Goal: Task Accomplishment & Management: Use online tool/utility

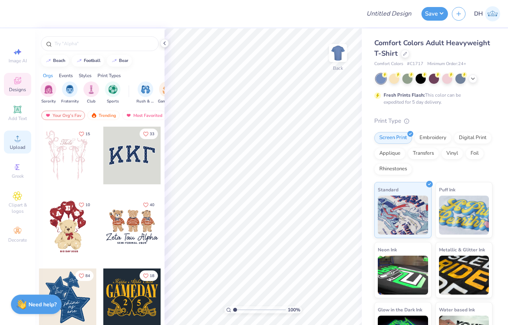
click at [18, 136] on icon at bounding box center [17, 138] width 9 height 9
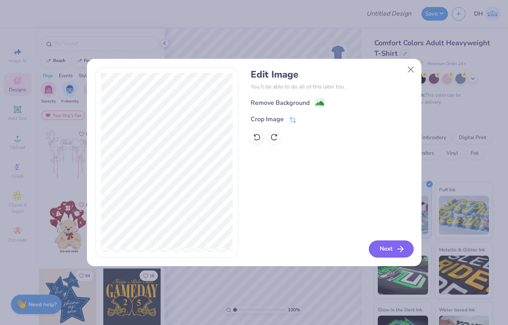
click at [394, 257] on button "Next" at bounding box center [391, 249] width 45 height 17
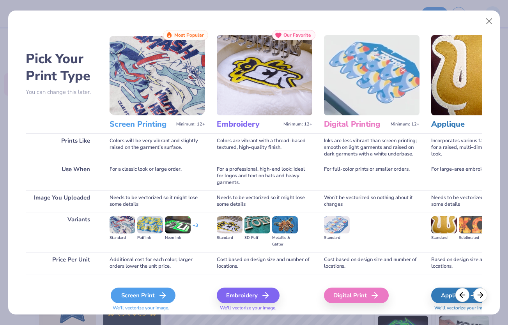
click at [135, 293] on div "Screen Print" at bounding box center [143, 296] width 65 height 16
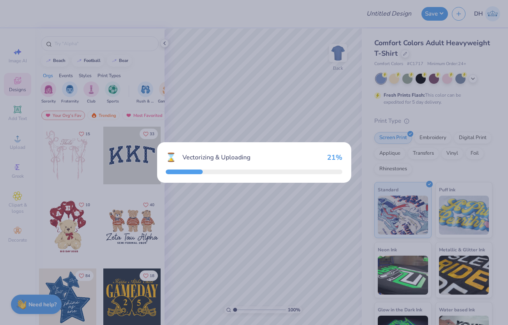
click at [389, 106] on div "⌛ Vectorizing & Uploading 21 %" at bounding box center [254, 162] width 508 height 325
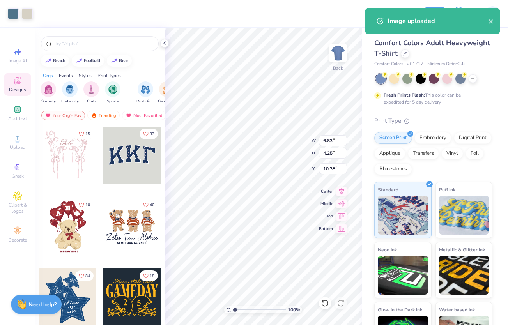
type input "0.88"
click at [29, 18] on div at bounding box center [27, 12] width 11 height 11
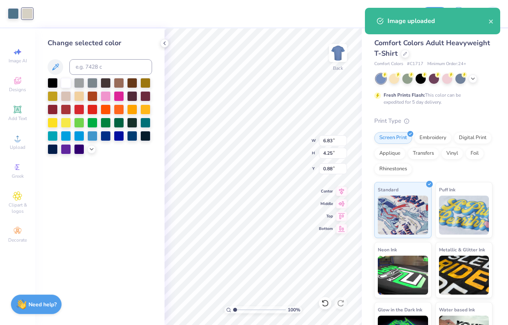
click at [417, 88] on div "Fresh Prints Flash: This color can be expedited for 5 day delivery." at bounding box center [433, 90] width 118 height 32
click at [464, 77] on div at bounding box center [461, 78] width 10 height 10
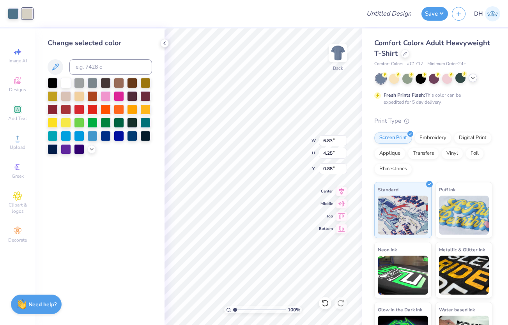
click at [476, 81] on div at bounding box center [434, 79] width 117 height 10
type input "4.56"
type input "2.83"
type input "3.00"
click at [9, 15] on div at bounding box center [13, 12] width 11 height 11
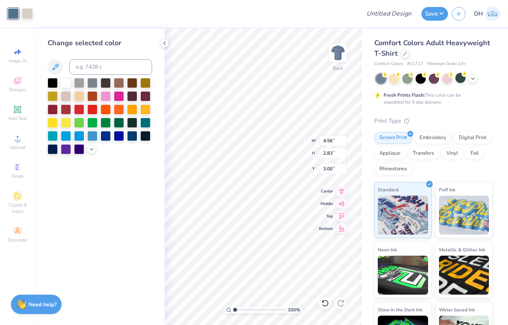
click at [73, 85] on div at bounding box center [100, 116] width 105 height 76
click at [69, 84] on div at bounding box center [66, 82] width 10 height 10
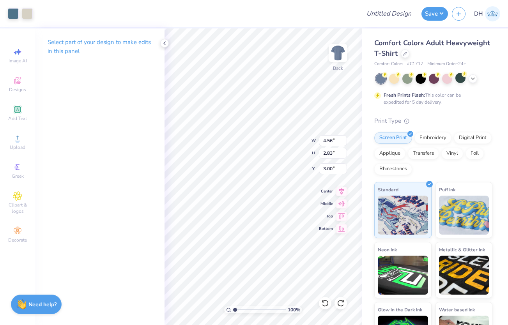
click at [6, 7] on div "Art colors" at bounding box center [16, 13] width 33 height 27
click at [12, 11] on div at bounding box center [13, 12] width 11 height 11
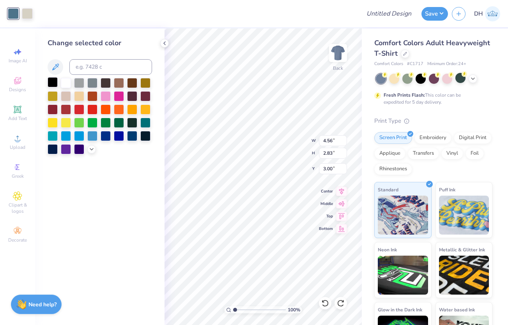
click at [51, 79] on div at bounding box center [53, 82] width 10 height 10
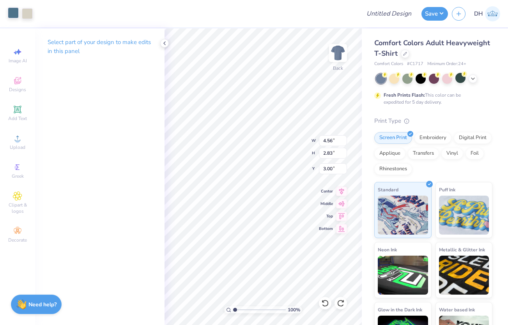
click at [14, 12] on div at bounding box center [13, 12] width 11 height 11
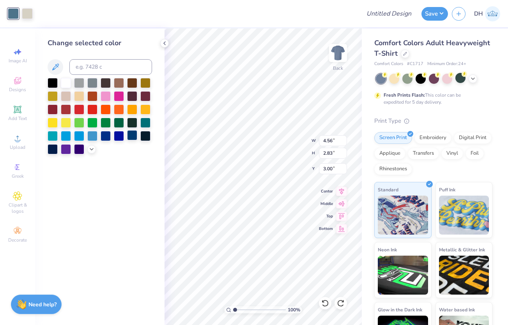
click at [130, 133] on div at bounding box center [132, 135] width 10 height 10
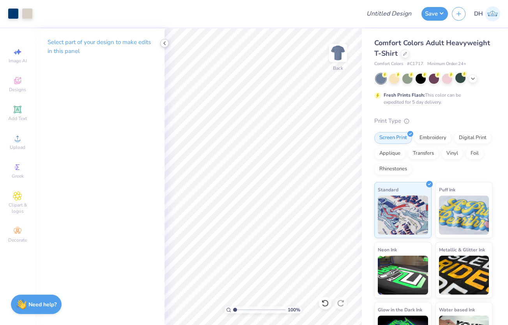
click at [164, 42] on icon at bounding box center [164, 43] width 6 height 6
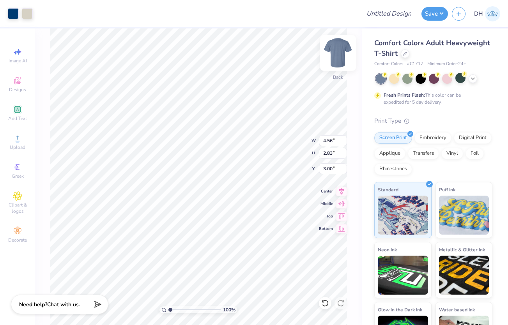
click at [342, 59] on img at bounding box center [338, 52] width 31 height 31
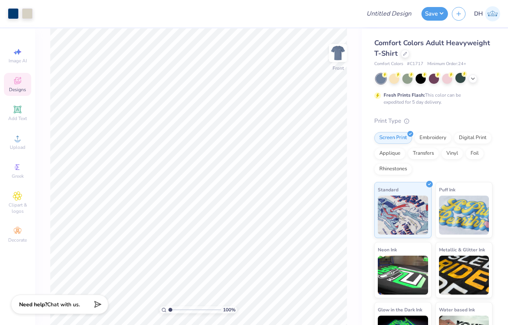
click at [21, 85] on icon at bounding box center [17, 80] width 9 height 9
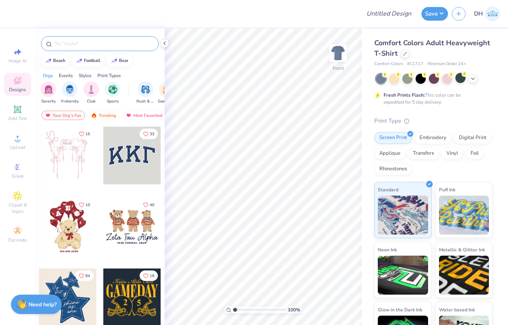
click at [73, 43] on input "text" at bounding box center [104, 44] width 100 height 8
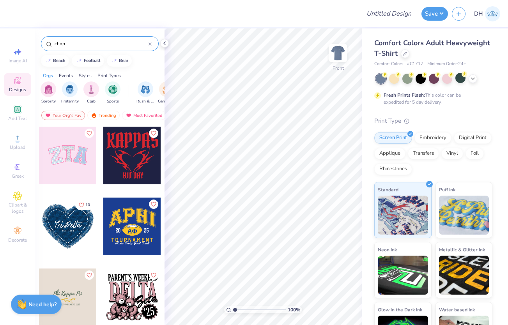
click at [71, 42] on input "chop" at bounding box center [101, 44] width 95 height 8
type input "f"
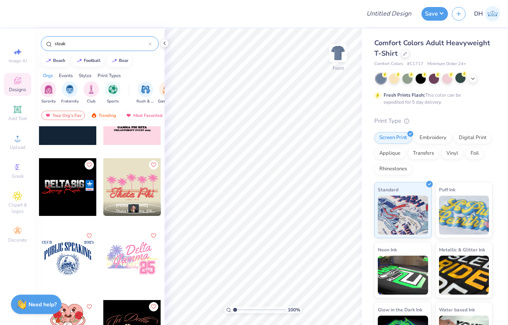
scroll to position [56, 0]
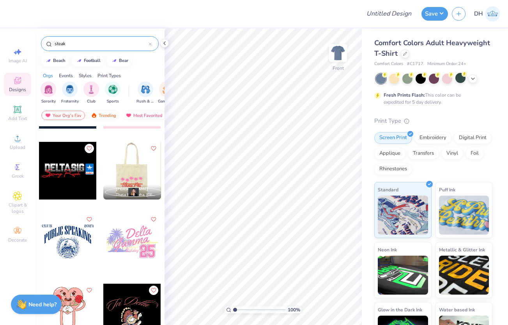
click at [91, 43] on input "steak" at bounding box center [101, 44] width 95 height 8
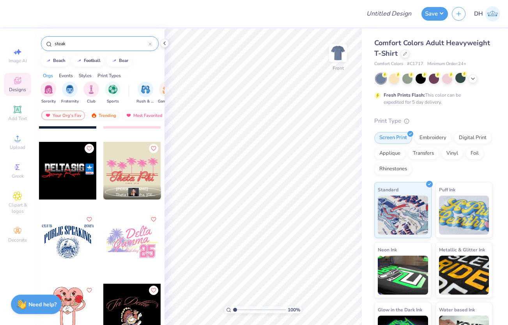
paste input "Hey Alexis! I asked for this email response at the end of the day and didn't ge…"
type input "Hey Alexis! I asked for this email response at the end of the day and didn't ge…"
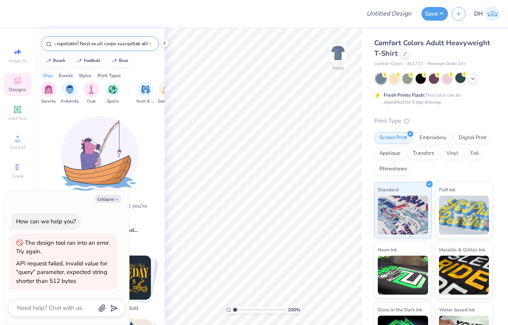
type textarea "x"
click at [148, 44] on input "text" at bounding box center [101, 44] width 95 height 8
click at [151, 44] on icon at bounding box center [150, 44] width 3 height 3
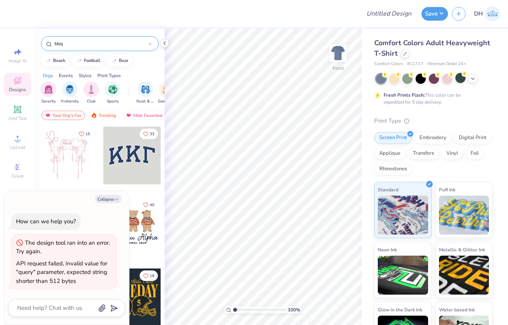
type input "bbq"
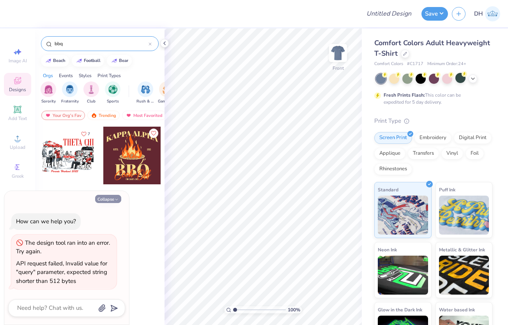
click at [117, 197] on button "Collapse" at bounding box center [108, 199] width 26 height 8
type textarea "x"
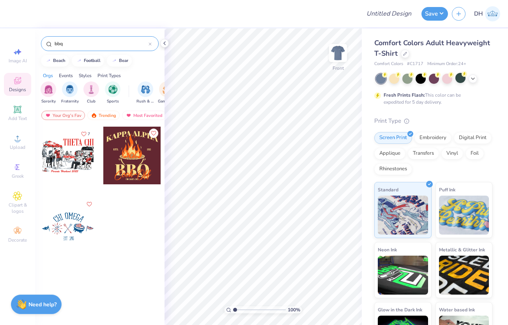
click at [59, 221] on div at bounding box center [68, 227] width 58 height 58
type input "13.25"
type input "10.80"
type input "6.71"
type input "6.14"
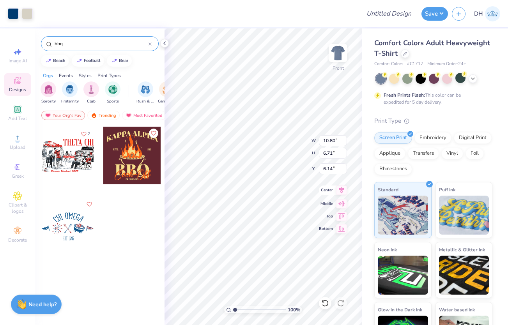
click at [339, 187] on icon at bounding box center [341, 190] width 11 height 9
click at [330, 48] on img at bounding box center [338, 52] width 31 height 31
click at [164, 39] on div at bounding box center [164, 43] width 9 height 9
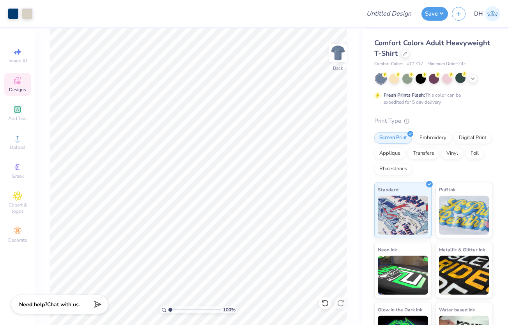
click at [164, 41] on div "Art colors Design Title Save DH Image AI Designs Add Text Upload Greek Clipart …" at bounding box center [254, 162] width 508 height 325
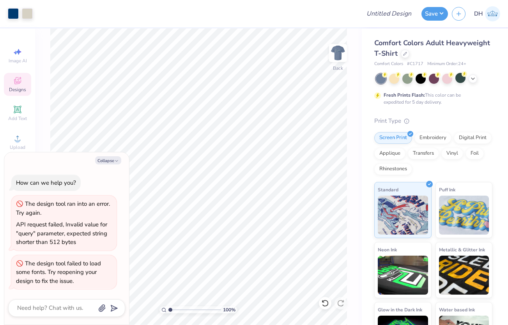
type textarea "x"
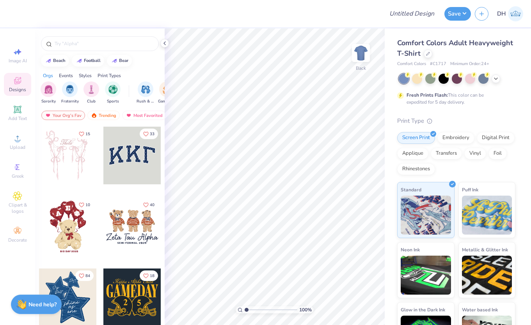
click at [124, 172] on div at bounding box center [132, 156] width 58 height 58
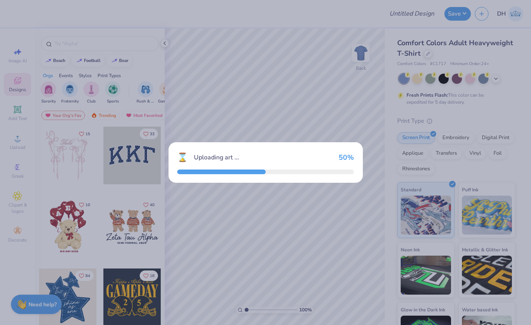
click at [238, 103] on div "⌛ Uploading art ... 50 %" at bounding box center [265, 162] width 531 height 325
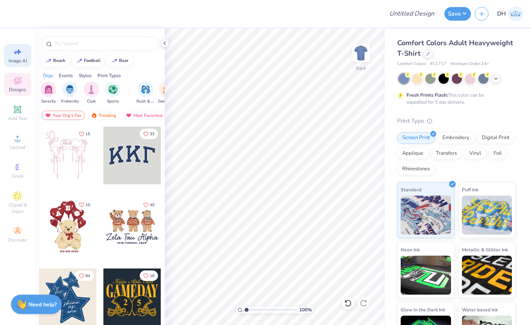
click at [12, 57] on div "Image AI" at bounding box center [17, 55] width 27 height 23
select select "4"
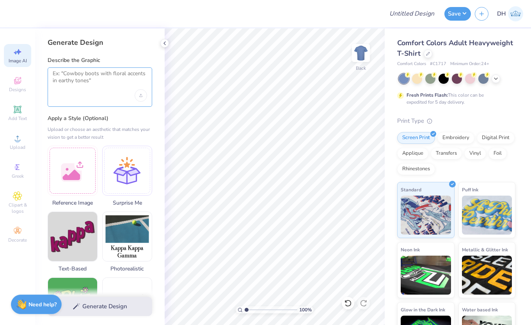
click at [82, 86] on textarea at bounding box center [100, 80] width 94 height 20
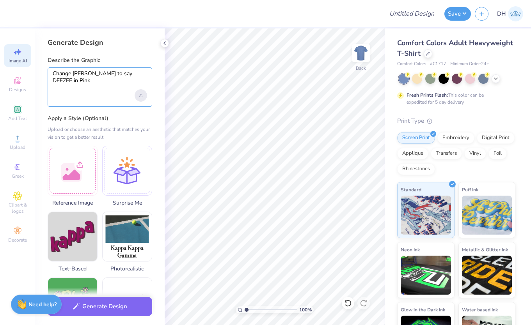
type textarea "Change PARKE to say DEEZEE in Pink"
click at [142, 95] on div "Upload image" at bounding box center [141, 95] width 12 height 12
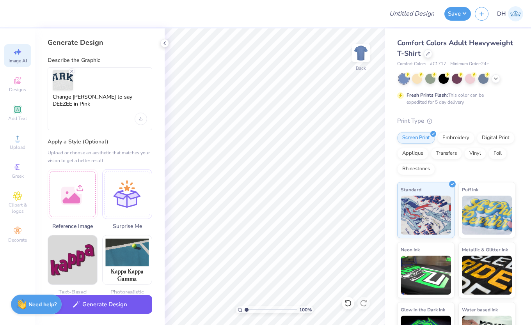
click at [116, 305] on button "Generate Design" at bounding box center [100, 304] width 105 height 19
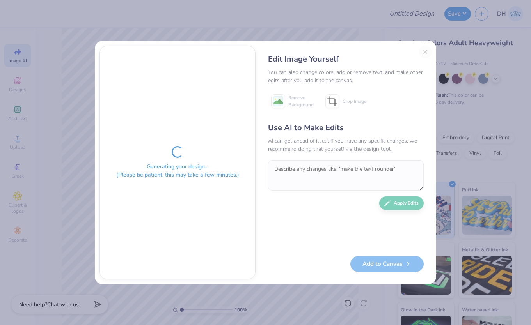
scroll to position [0, 18]
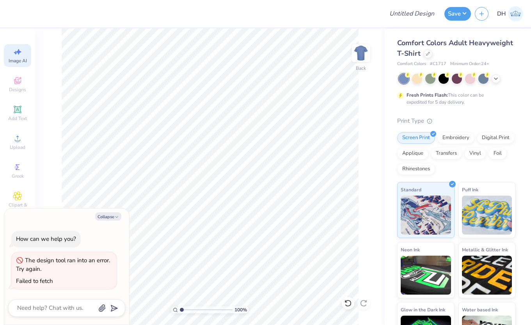
click at [87, 224] on div "Collapse How can we help you? The design tool ran into an error. Try again. Fai…" at bounding box center [66, 267] width 125 height 116
click at [45, 136] on div "100 % Back" at bounding box center [209, 176] width 349 height 297
click at [44, 271] on div "The design tool ran into an error. Try again." at bounding box center [64, 265] width 96 height 18
click at [20, 53] on icon at bounding box center [17, 51] width 9 height 9
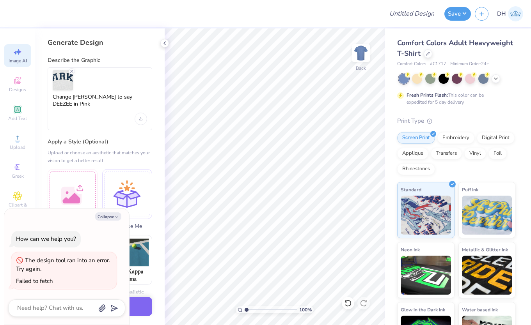
scroll to position [0, 0]
click at [131, 98] on textarea "Change PARKE to say DEEZEE in Pink" at bounding box center [100, 104] width 94 height 20
click at [106, 133] on div "Generate Design Describe the Graphic Change PARKE to say DEEZEE in Pink Apply a…" at bounding box center [99, 176] width 129 height 297
click at [141, 317] on div "Generate Design" at bounding box center [99, 307] width 129 height 38
click at [140, 308] on button "Generate Design" at bounding box center [100, 304] width 105 height 19
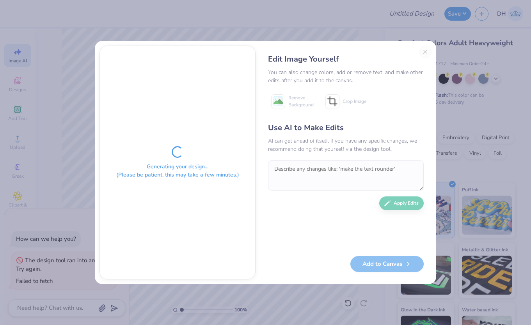
scroll to position [0, 18]
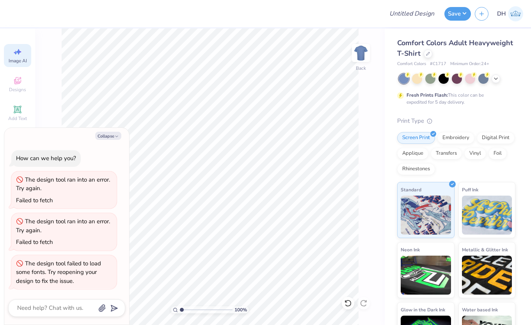
type textarea "x"
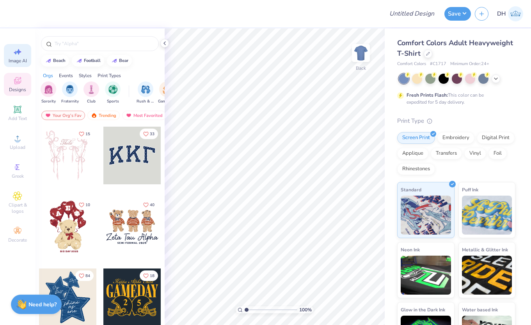
click at [22, 53] on icon at bounding box center [17, 51] width 9 height 9
select select "4"
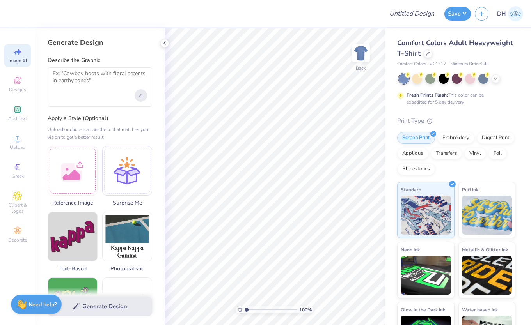
click at [142, 92] on div "Upload image" at bounding box center [141, 95] width 12 height 12
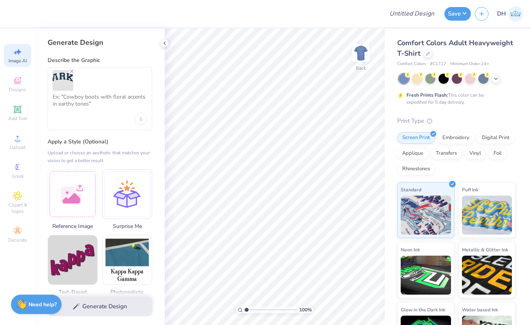
click at [83, 83] on div at bounding box center [100, 80] width 94 height 20
click at [83, 99] on textarea at bounding box center [100, 104] width 94 height 20
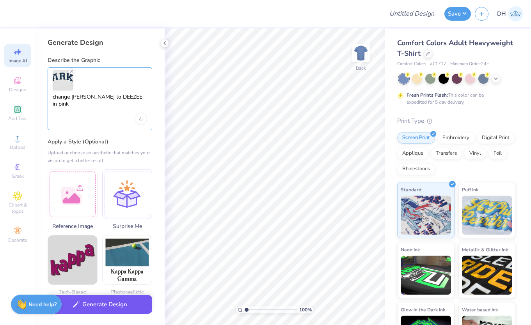
type textarea "change [PERSON_NAME] to DEEZEE in pink"
click at [106, 301] on button "Generate Design" at bounding box center [100, 304] width 105 height 19
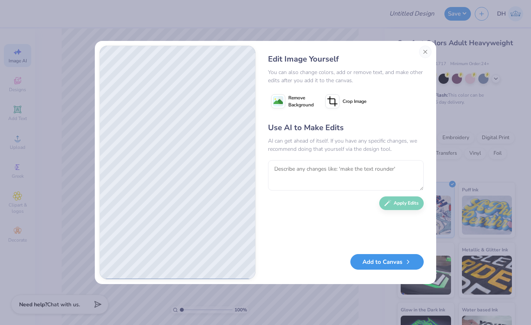
click at [388, 266] on button "Add to Canvas" at bounding box center [386, 262] width 73 height 16
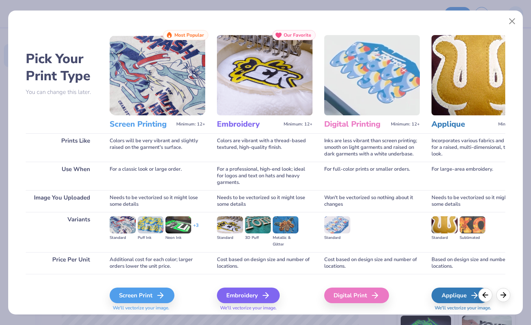
click at [145, 305] on div "Screen Print We'll vectorize your image." at bounding box center [158, 300] width 96 height 24
click at [145, 298] on div "Screen Print" at bounding box center [143, 296] width 65 height 16
click at [151, 295] on div "Screen Print" at bounding box center [143, 296] width 65 height 16
click at [133, 299] on div "Screen Print" at bounding box center [143, 296] width 65 height 16
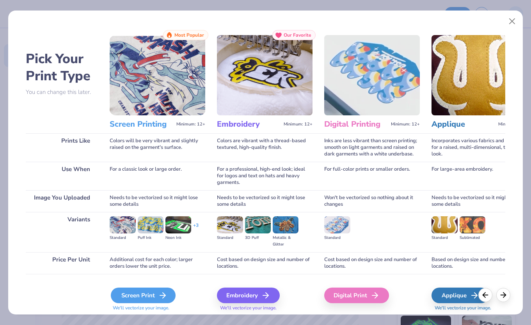
click at [133, 299] on div "Screen Print" at bounding box center [143, 296] width 65 height 16
click at [142, 290] on div "Screen Print" at bounding box center [143, 296] width 65 height 16
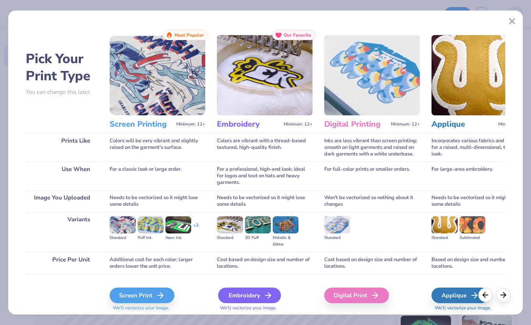
click at [258, 290] on div "Embroidery" at bounding box center [249, 296] width 63 height 16
click at [138, 299] on div "Screen Print" at bounding box center [143, 296] width 65 height 16
click at [367, 296] on div "Digital Print" at bounding box center [357, 296] width 65 height 16
click at [167, 300] on div "Screen Print" at bounding box center [143, 296] width 65 height 16
click at [168, 300] on div "Screen Print" at bounding box center [143, 296] width 65 height 16
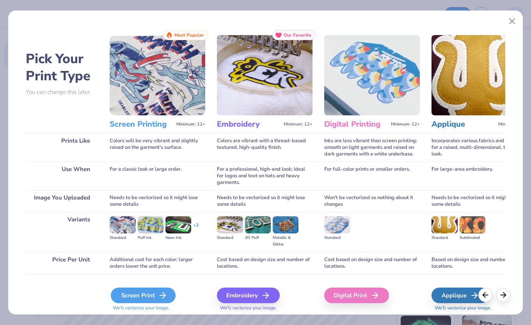
click at [151, 293] on div "Screen Print" at bounding box center [143, 296] width 65 height 16
drag, startPoint x: 151, startPoint y: 313, endPoint x: 151, endPoint y: 306, distance: 7.4
click at [151, 313] on div "Screen Print We'll vectorize your image." at bounding box center [158, 295] width 96 height 42
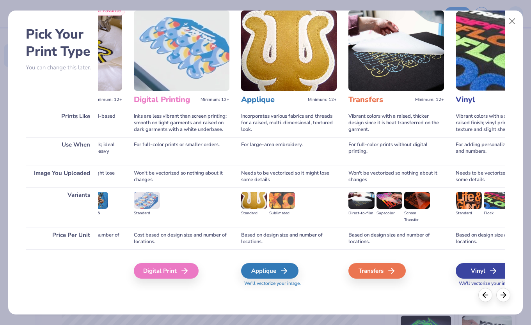
scroll to position [0, 280]
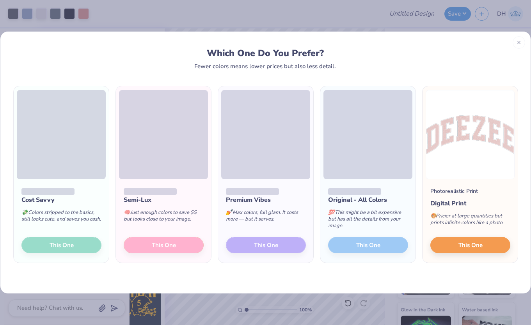
type textarea "x"
type input "6.39"
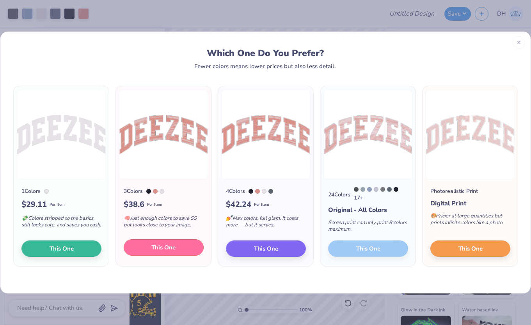
click at [184, 246] on button "This One" at bounding box center [164, 247] width 80 height 16
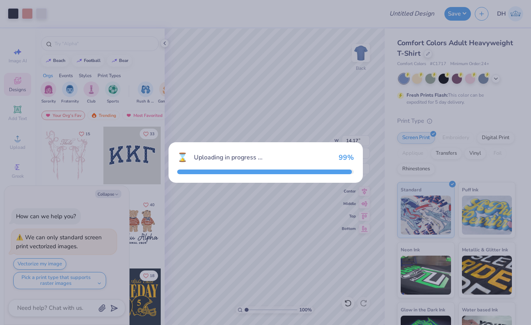
type textarea "x"
type input "9.31"
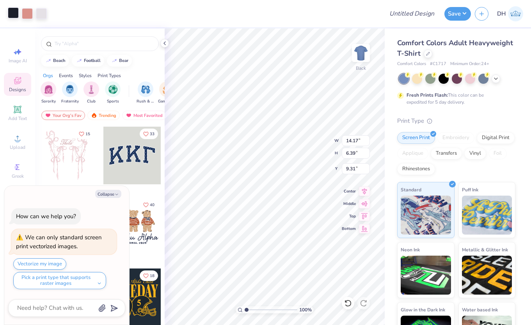
click at [18, 12] on div at bounding box center [13, 12] width 11 height 11
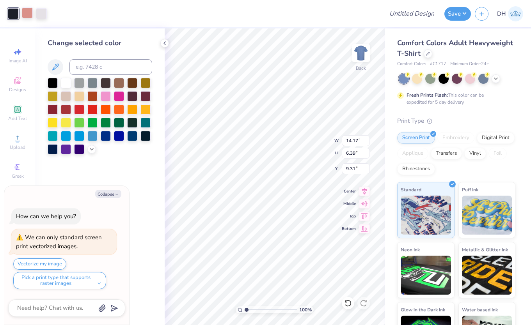
click at [27, 16] on div at bounding box center [27, 12] width 11 height 11
click at [107, 93] on div at bounding box center [106, 95] width 10 height 10
click at [13, 13] on div at bounding box center [13, 12] width 11 height 11
click at [104, 98] on div at bounding box center [106, 95] width 10 height 10
click at [108, 96] on div at bounding box center [106, 95] width 10 height 10
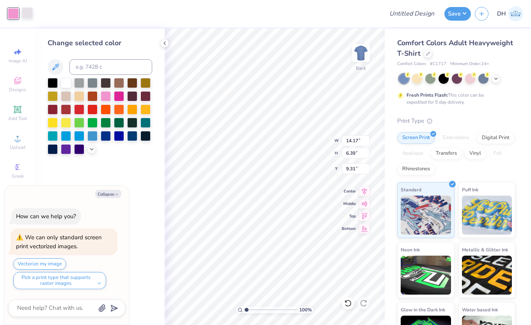
click at [26, 14] on div at bounding box center [27, 12] width 11 height 11
click at [105, 98] on div at bounding box center [106, 95] width 10 height 10
type textarea "x"
